Goal: Transaction & Acquisition: Purchase product/service

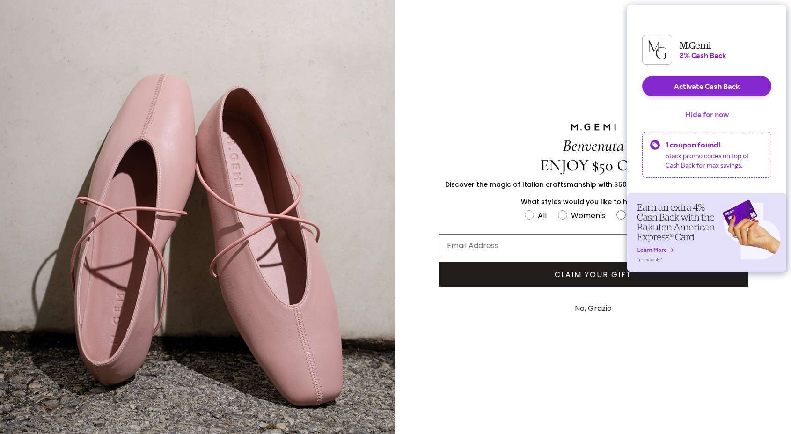
click at [723, 122] on button "Hide for now" at bounding box center [707, 114] width 59 height 21
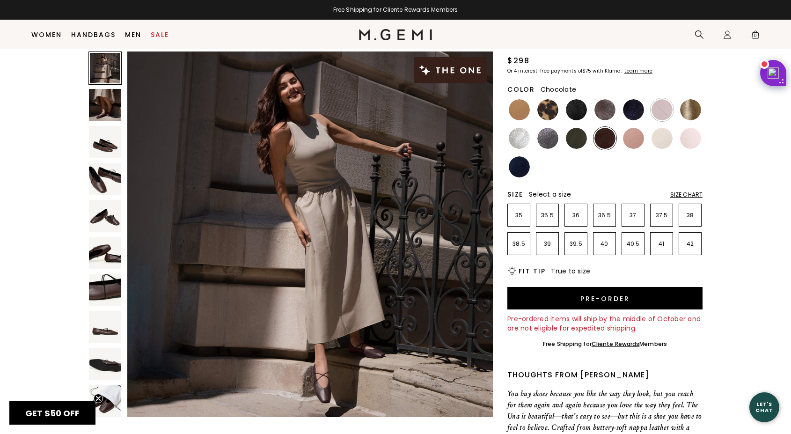
scroll to position [64, 0]
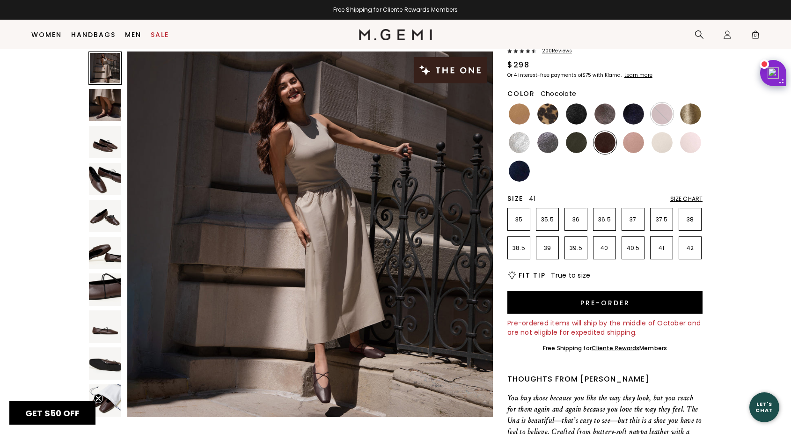
click at [654, 251] on p "41" at bounding box center [662, 247] width 22 height 7
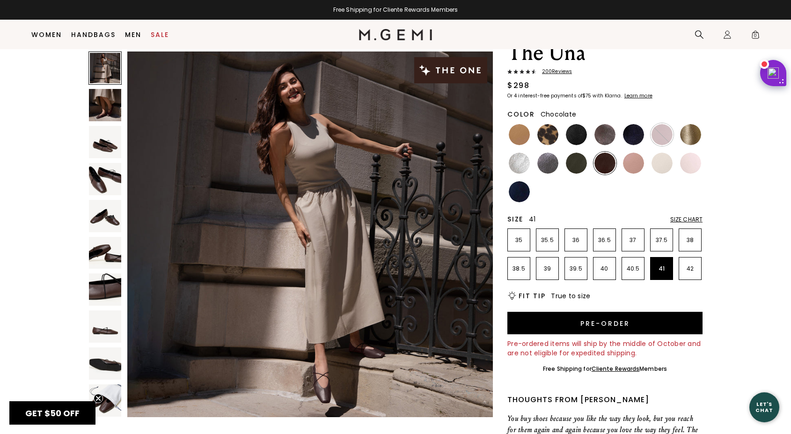
scroll to position [46, 0]
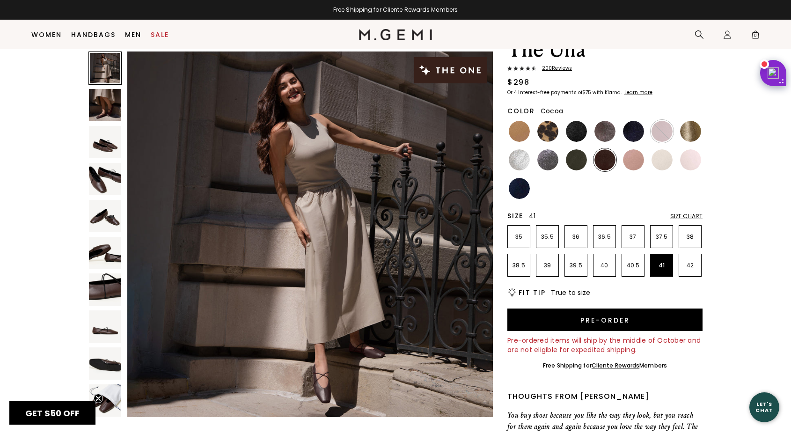
click at [603, 136] on img at bounding box center [605, 131] width 21 height 21
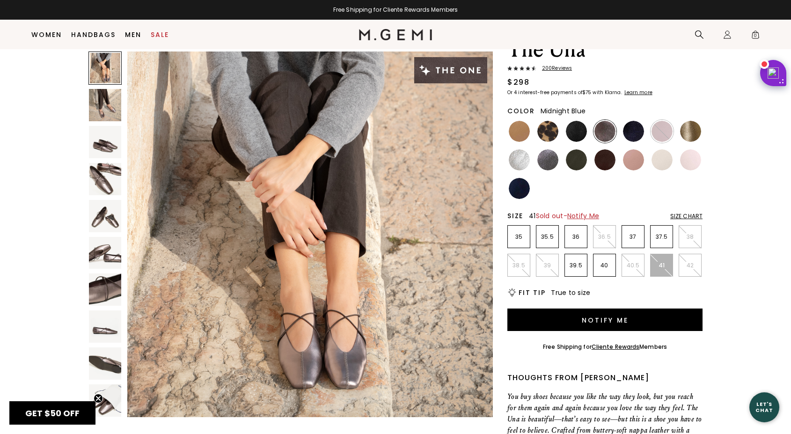
click at [622, 131] on div at bounding box center [633, 131] width 23 height 23
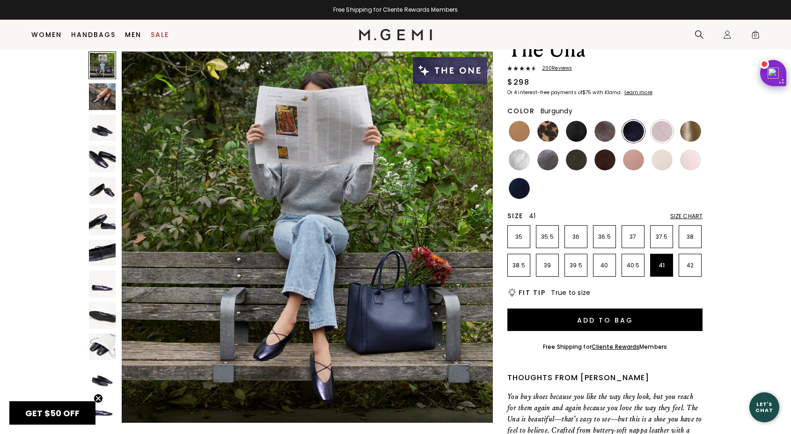
click at [659, 130] on img at bounding box center [662, 131] width 21 height 21
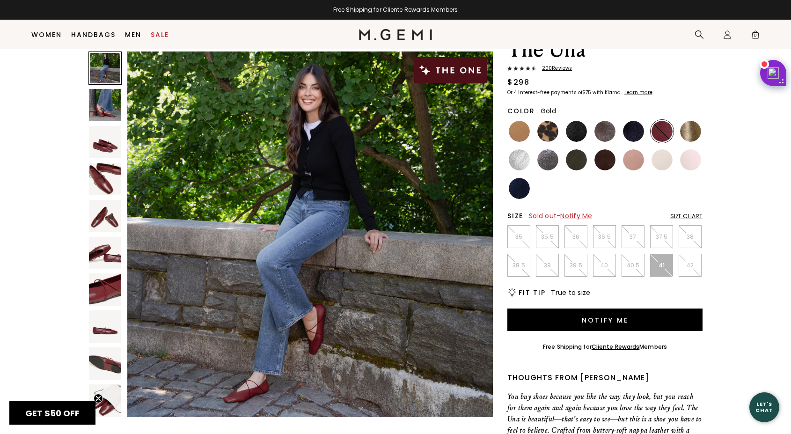
click at [691, 131] on img at bounding box center [690, 131] width 21 height 21
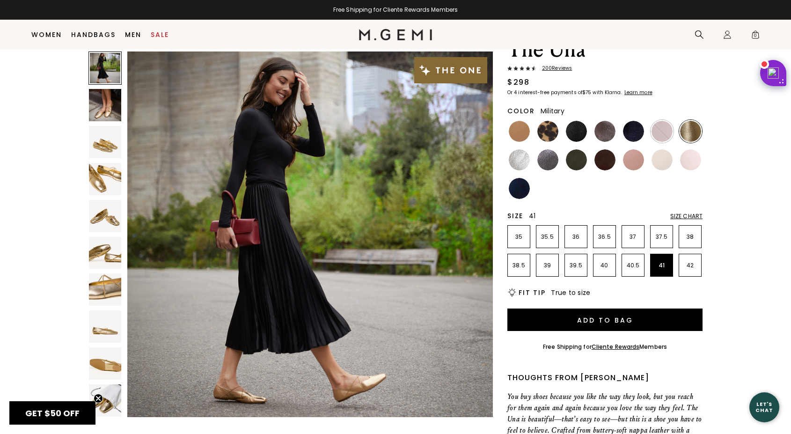
click at [567, 160] on img at bounding box center [576, 159] width 21 height 21
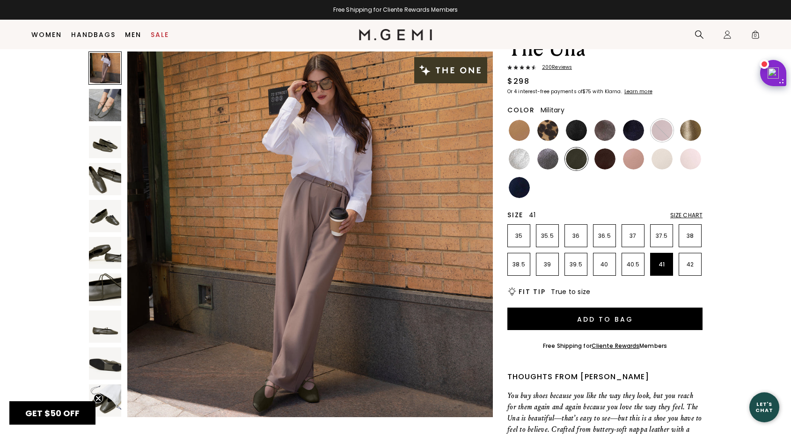
scroll to position [46, 0]
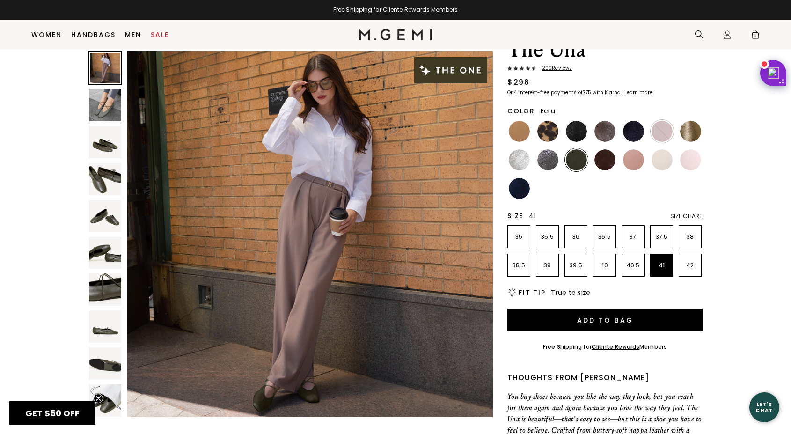
click at [656, 166] on img at bounding box center [662, 159] width 21 height 21
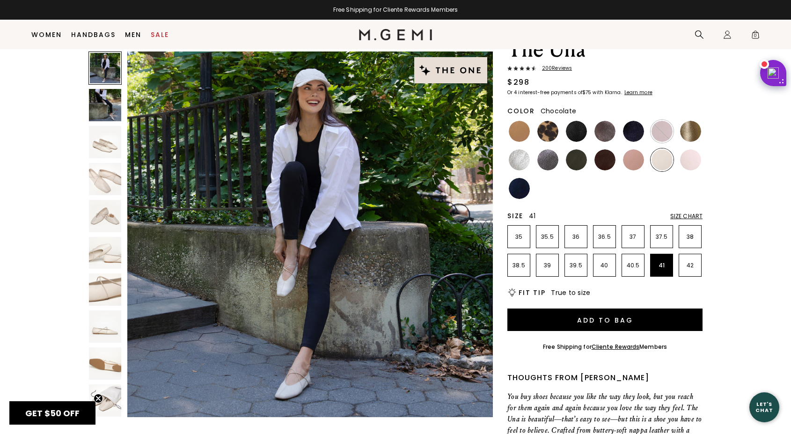
click at [607, 162] on img at bounding box center [605, 159] width 21 height 21
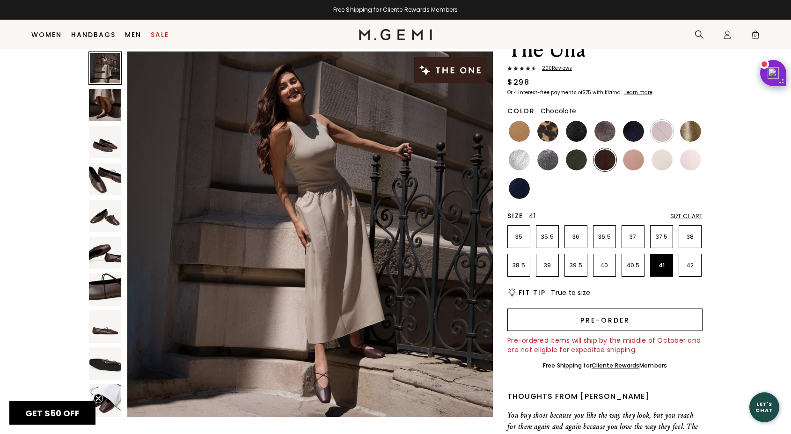
click at [632, 330] on button "Pre-order" at bounding box center [605, 320] width 195 height 22
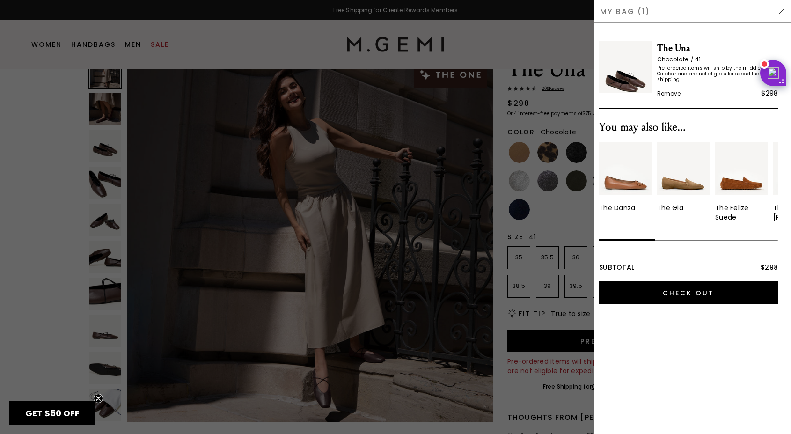
click at [24, 171] on div at bounding box center [395, 217] width 791 height 434
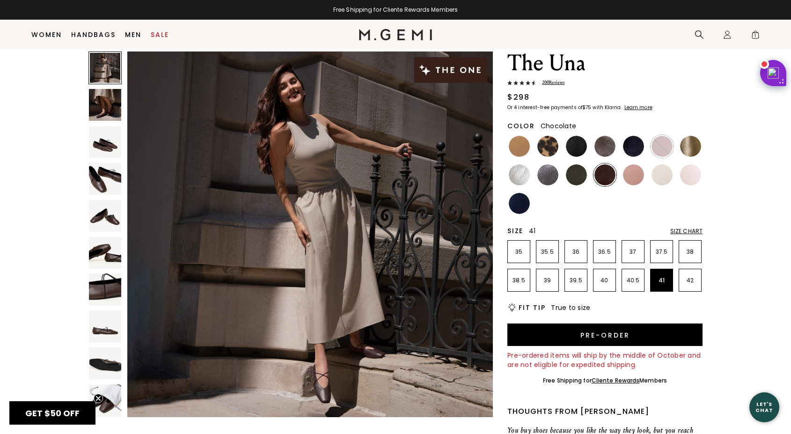
scroll to position [27, 0]
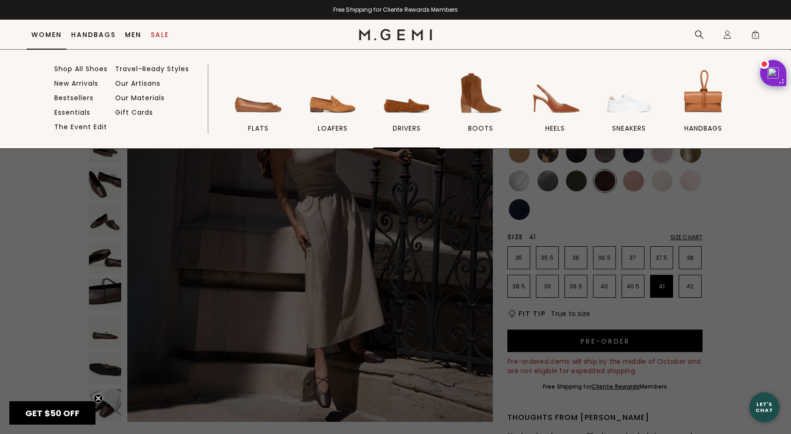
click at [419, 109] on img at bounding box center [407, 93] width 52 height 52
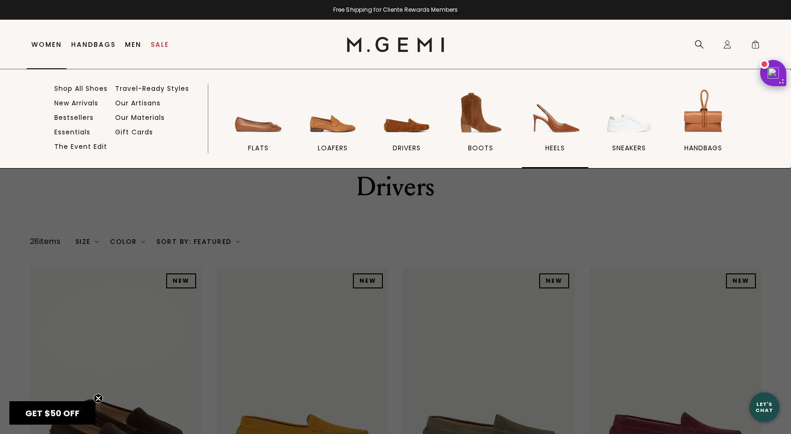
click at [550, 127] on img at bounding box center [555, 113] width 52 height 52
